Goal: Task Accomplishment & Management: Complete application form

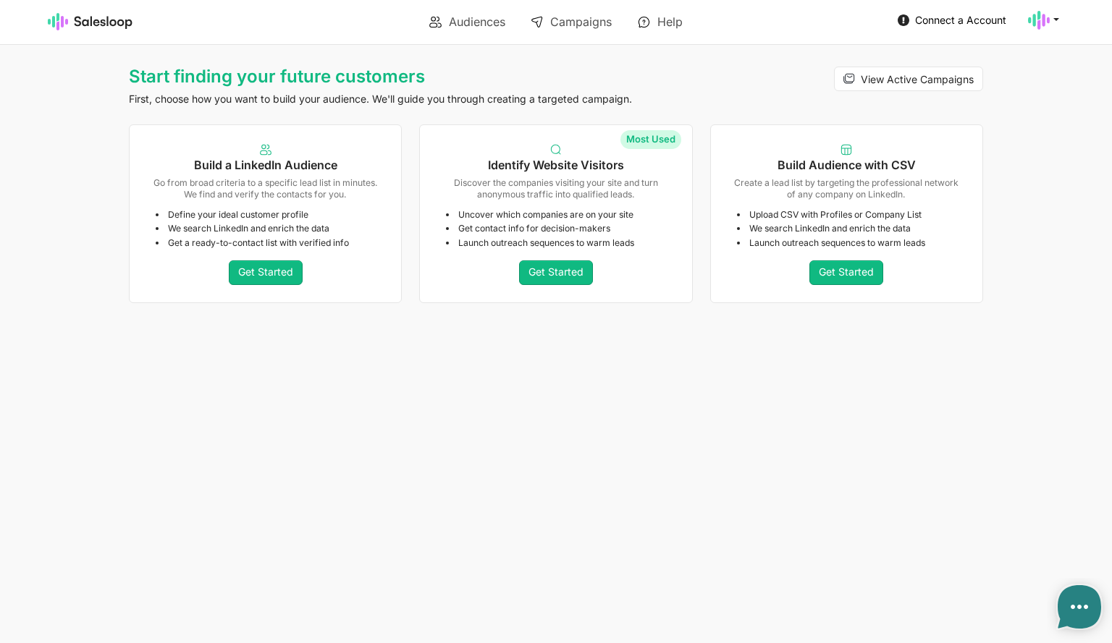
type textarea "x"
click at [551, 273] on link "Get Started" at bounding box center [556, 273] width 74 height 25
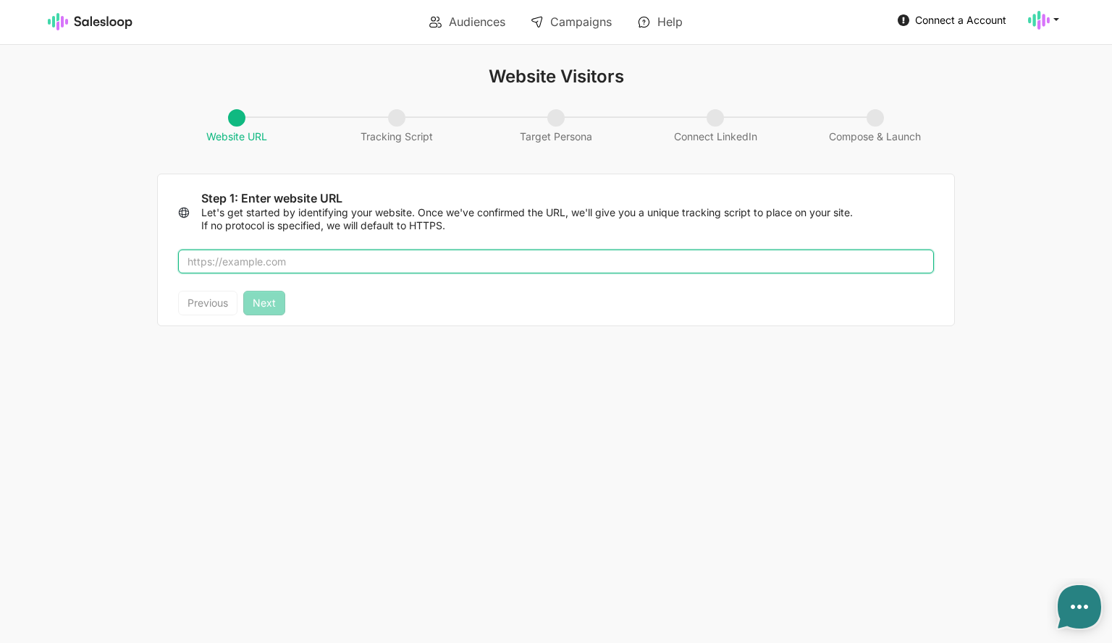
click at [271, 260] on input "text" at bounding box center [556, 262] width 756 height 25
type input "https://www.abstractapi.com"
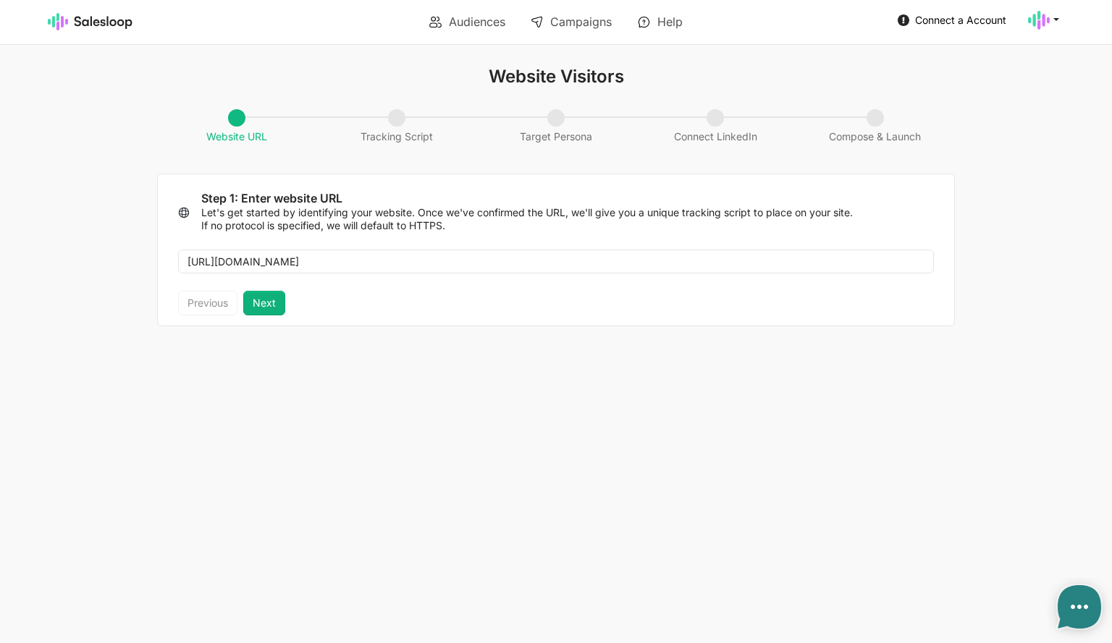
type textarea "<script> !function(i,s,o,g,r,a,m){i.Ip2cObject=o;i[o]||(i[o]=function(){ (i[o].…"
click at [269, 300] on div "Step 1: Enter website URL Let's get started by identifying your website. Once w…" at bounding box center [556, 250] width 798 height 153
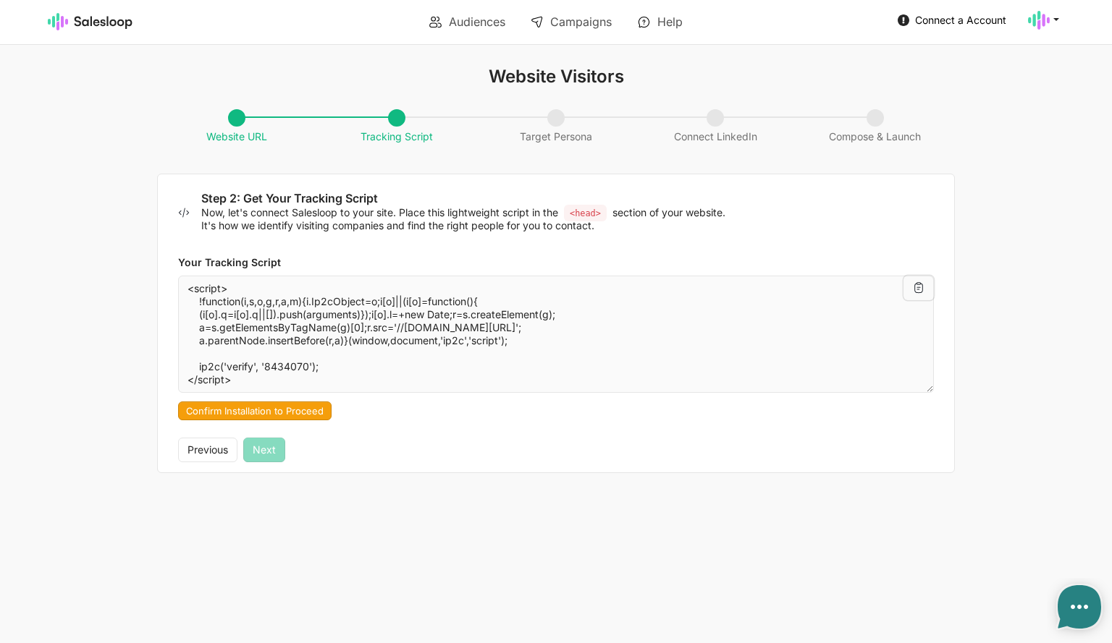
click at [919, 289] on icon at bounding box center [919, 288] width 12 height 12
type textarea "x"
click at [92, 21] on img at bounding box center [90, 21] width 85 height 17
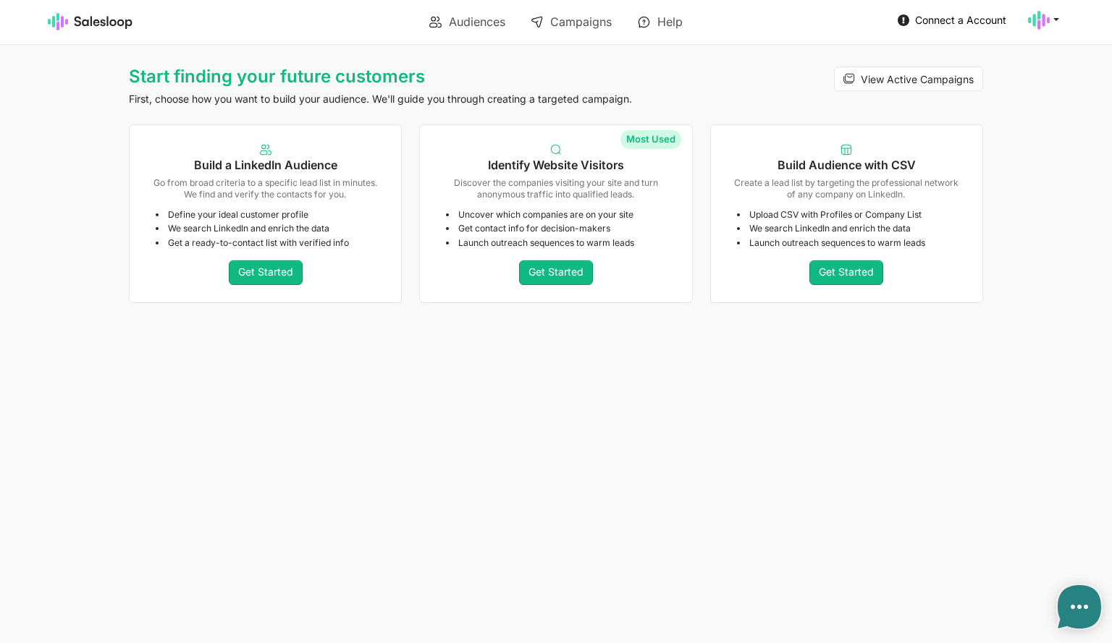
type textarea "x"
click at [557, 274] on link "Get Started" at bounding box center [556, 273] width 74 height 25
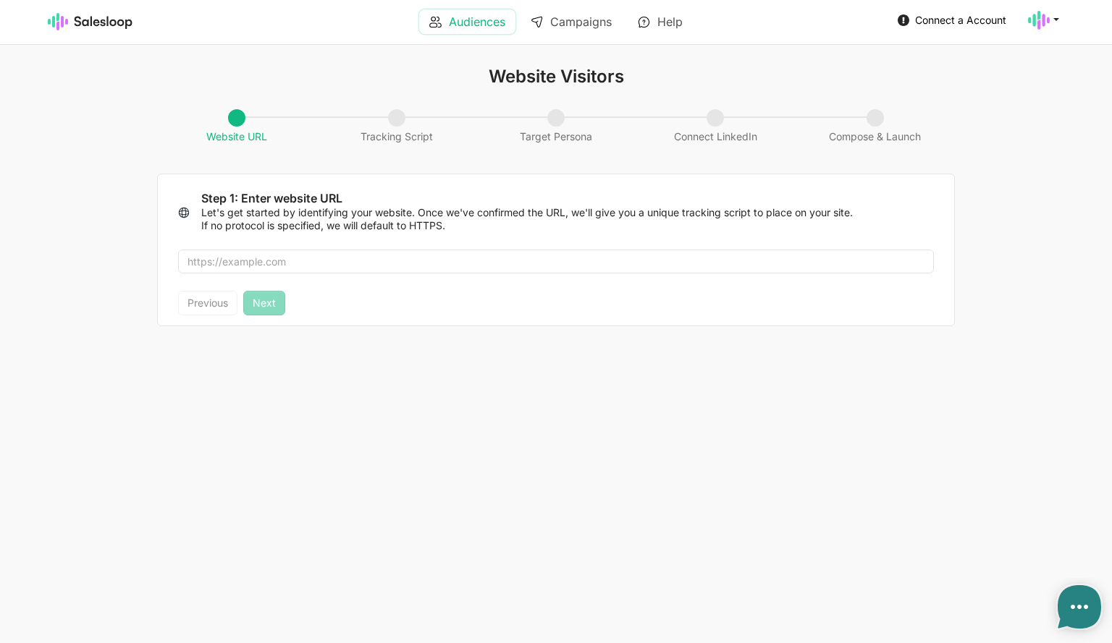
click at [469, 14] on link "Audiences" at bounding box center [467, 21] width 96 height 25
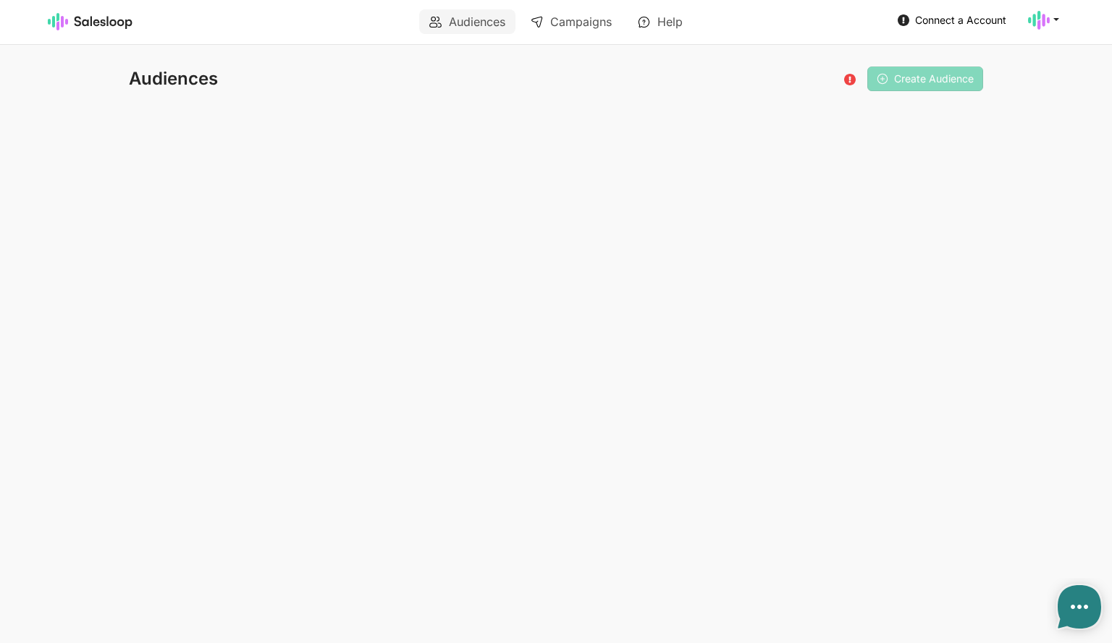
type textarea "x"
